Goal: Information Seeking & Learning: Learn about a topic

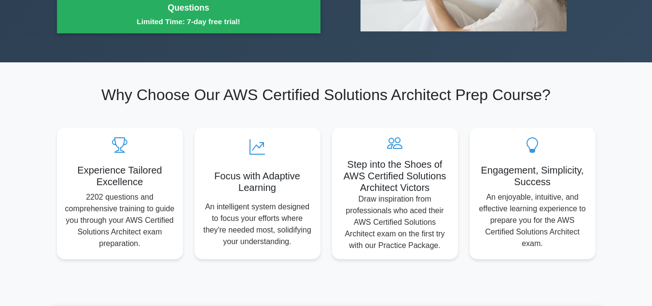
scroll to position [483, 0]
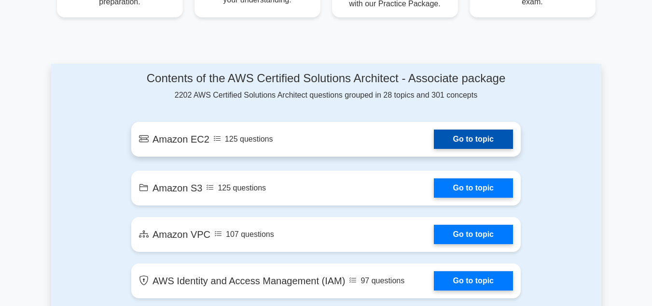
click at [434, 141] on link "Go to topic" at bounding box center [473, 138] width 79 height 19
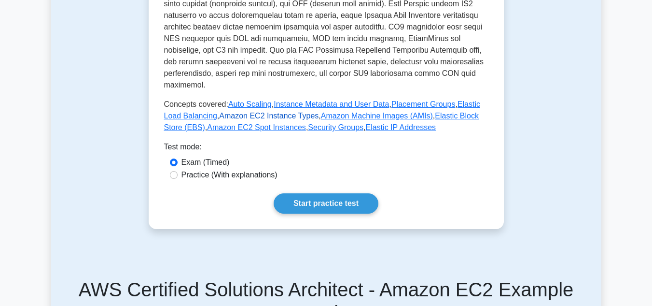
scroll to position [386, 0]
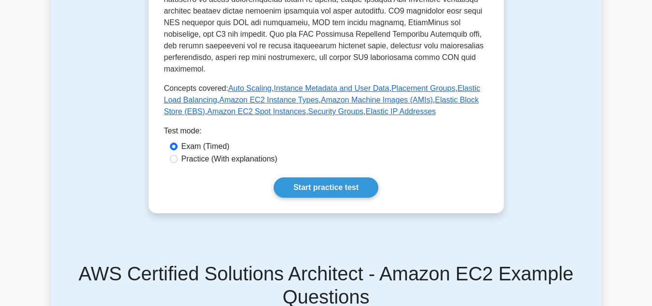
click at [212, 153] on label "Practice (With explanations)" at bounding box center [229, 159] width 96 height 12
click at [178, 155] on input "Practice (With explanations)" at bounding box center [174, 159] width 8 height 8
radio input "true"
click at [324, 177] on link "Start practice test" at bounding box center [326, 187] width 105 height 20
